Goal: Find specific page/section: Find specific page/section

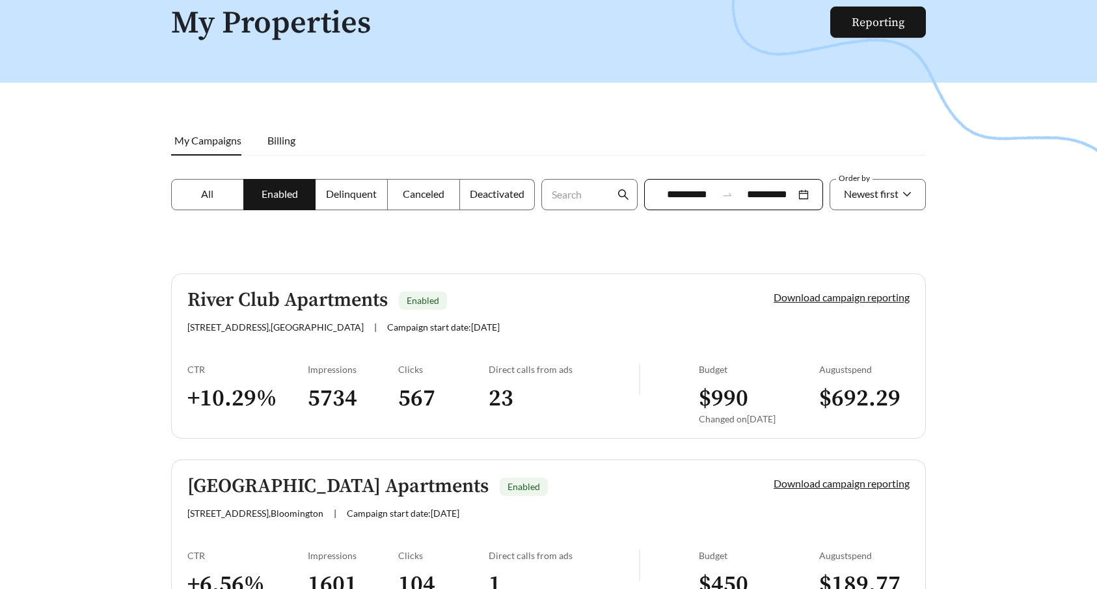
scroll to position [27, 0]
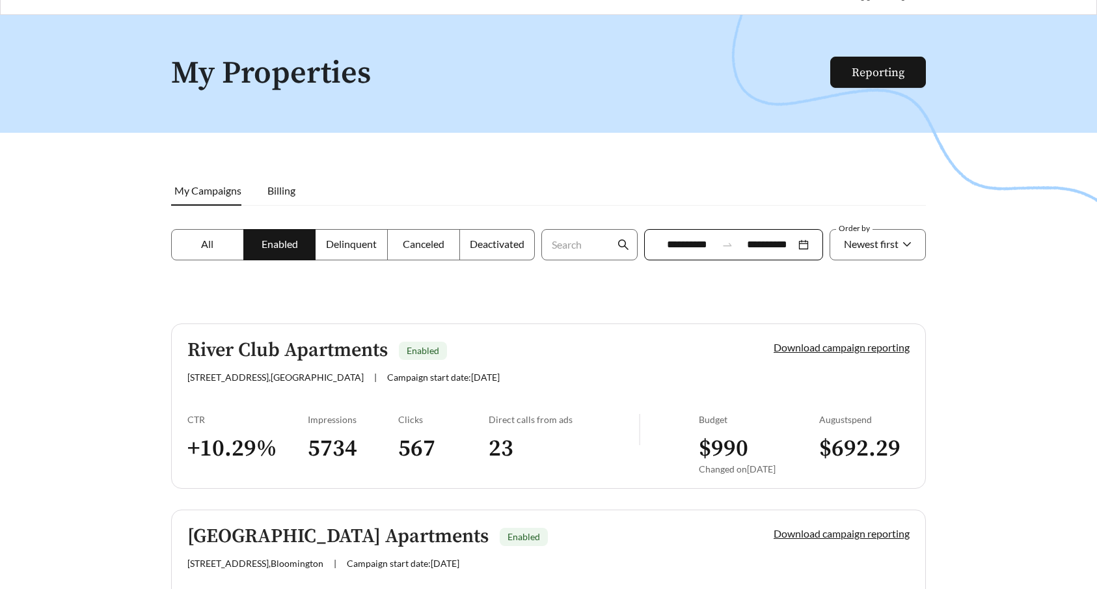
click at [353, 241] on span "Delinquent" at bounding box center [351, 244] width 51 height 12
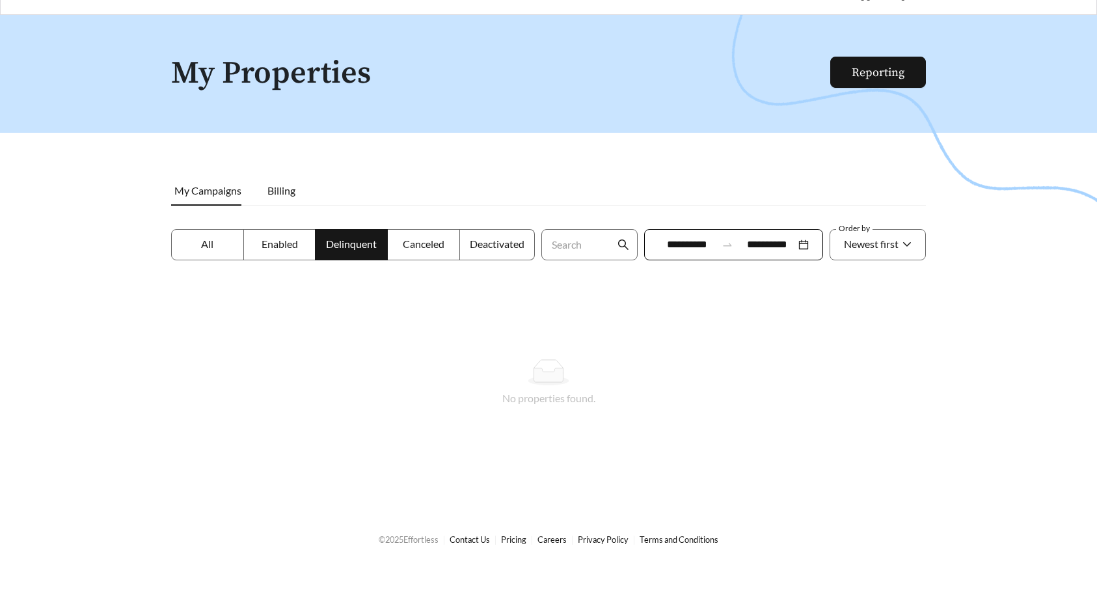
click at [272, 243] on span "Enabled" at bounding box center [280, 244] width 36 height 12
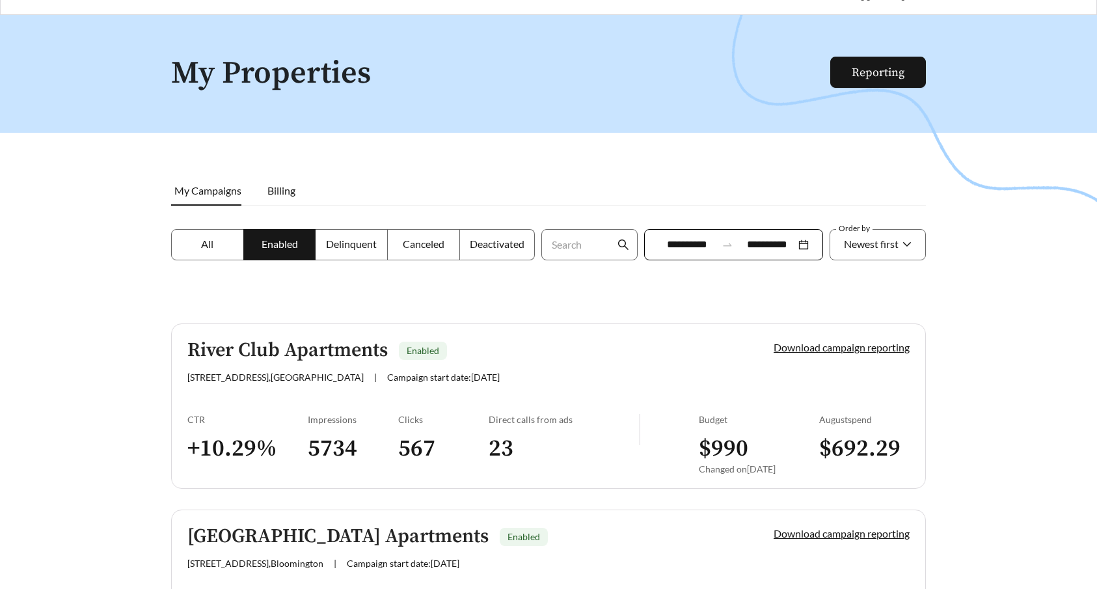
click at [512, 232] on label "Deactivated" at bounding box center [497, 244] width 75 height 31
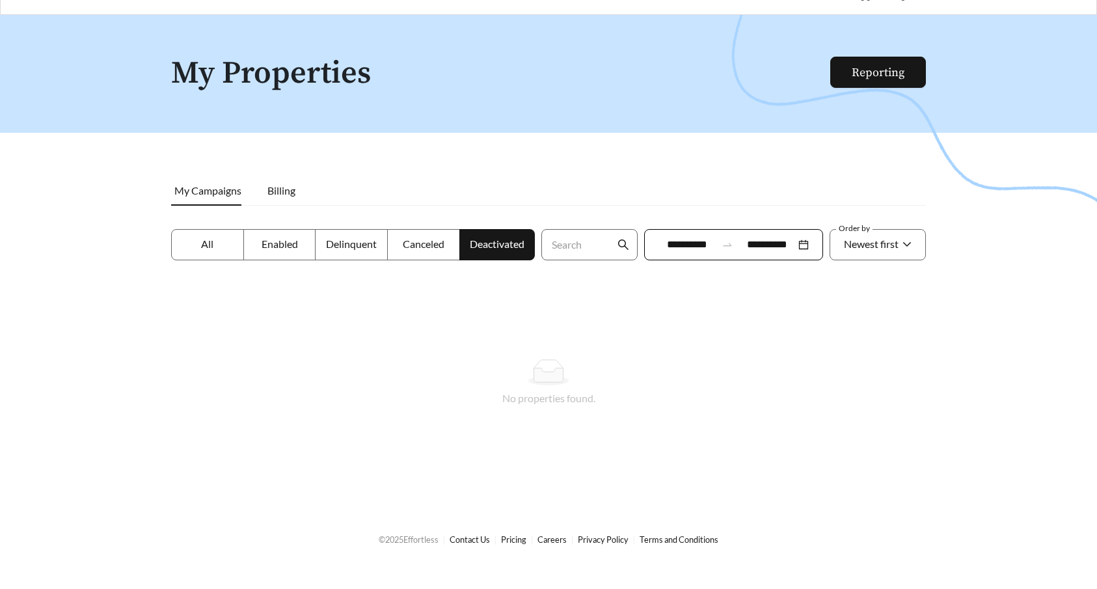
click at [393, 234] on label "Canceled" at bounding box center [424, 244] width 72 height 31
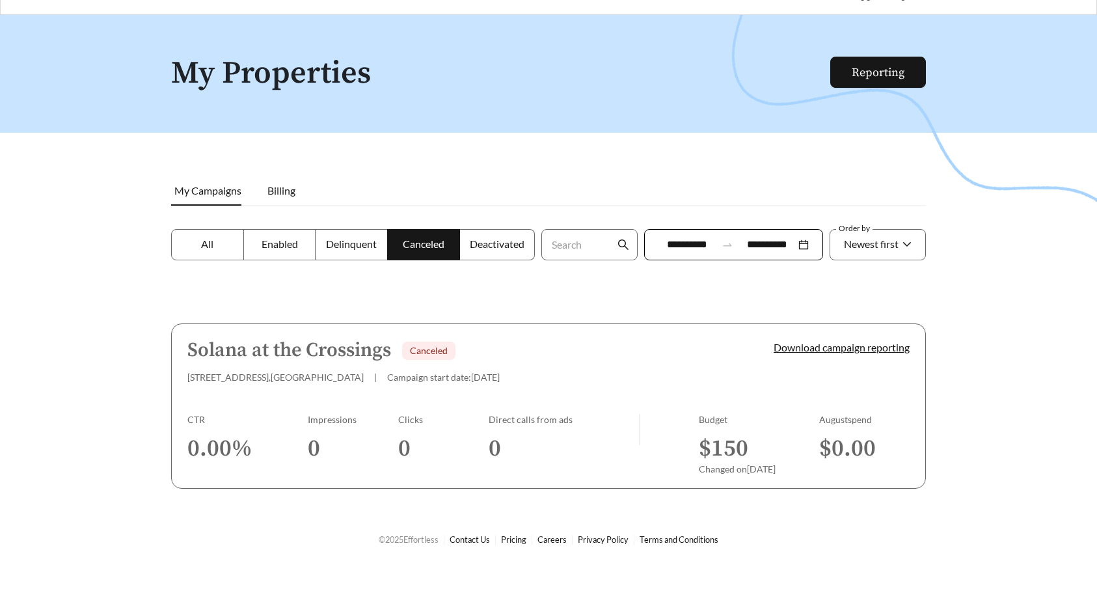
click at [273, 238] on span "Enabled" at bounding box center [280, 244] width 36 height 12
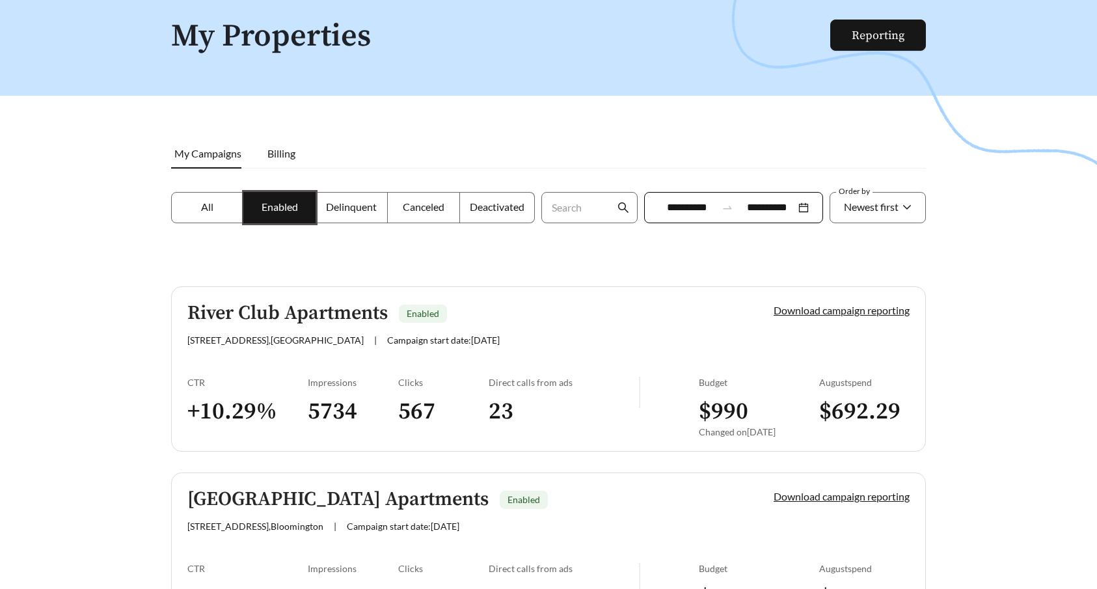
scroll to position [64, 0]
click at [290, 341] on span "[STREET_ADDRESS]" at bounding box center [275, 339] width 176 height 11
